Goal: Information Seeking & Learning: Understand process/instructions

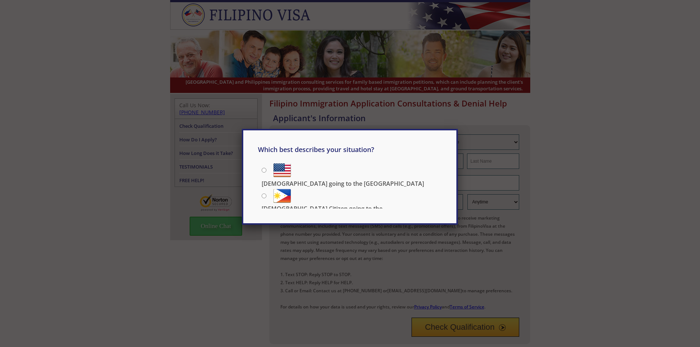
click at [267, 170] on label "[DEMOGRAPHIC_DATA] going to the [GEOGRAPHIC_DATA]" at bounding box center [352, 169] width 180 height 17
click at [266, 170] on input "[DEMOGRAPHIC_DATA] going to the [GEOGRAPHIC_DATA]" at bounding box center [264, 170] width 5 height 5
radio input "true"
click at [542, 180] on div "Which best describes your situation? [DEMOGRAPHIC_DATA] going to the [GEOGRAPHI…" at bounding box center [350, 173] width 700 height 347
click at [525, 276] on div "Which best describes your situation? [DEMOGRAPHIC_DATA] going to the [GEOGRAPHI…" at bounding box center [350, 173] width 700 height 347
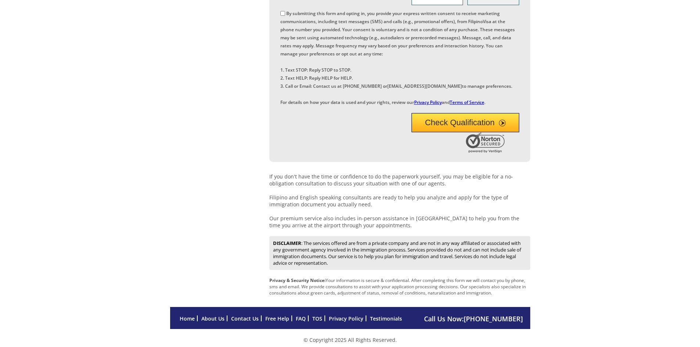
scroll to position [236, 0]
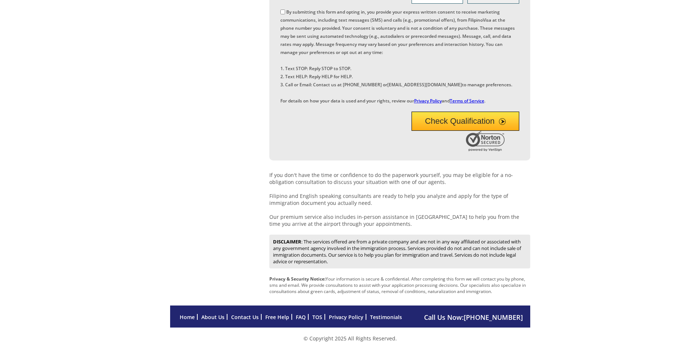
drag, startPoint x: 242, startPoint y: 314, endPoint x: 203, endPoint y: 243, distance: 81.4
click at [203, 243] on div "We provide full service consultation for immigration paperwork and the immigrat…" at bounding box center [350, 82] width 360 height 448
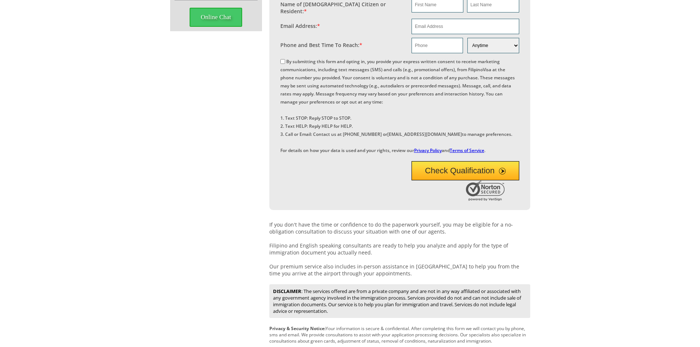
scroll to position [0, 0]
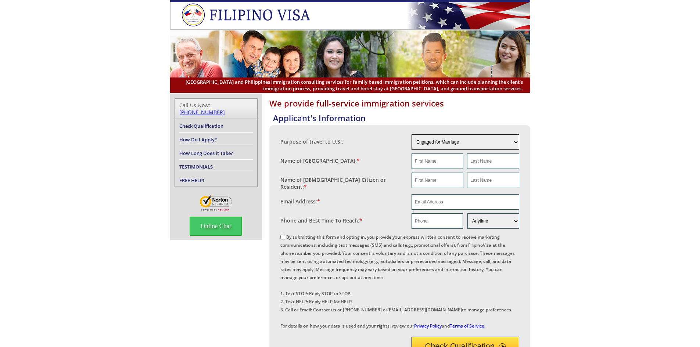
click at [446, 138] on select "Engaged for Marriage Already Married to [DEMOGRAPHIC_DATA] Citizen / Resident F…" at bounding box center [466, 142] width 108 height 15
click at [433, 166] on input "text" at bounding box center [438, 161] width 52 height 15
click at [196, 164] on link "TESTIMONIALS" at bounding box center [195, 167] width 33 height 7
